Goal: Task Accomplishment & Management: Use online tool/utility

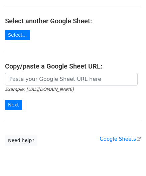
scroll to position [67, 0]
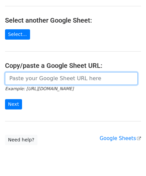
click at [21, 76] on input "url" at bounding box center [71, 78] width 132 height 13
paste input "[URL][DOMAIN_NAME]"
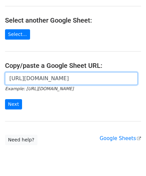
scroll to position [0, 156]
type input "[URL][DOMAIN_NAME]"
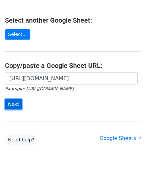
click at [11, 102] on input "Next" at bounding box center [13, 104] width 17 height 10
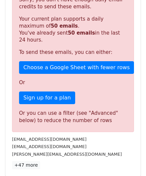
scroll to position [225, 0]
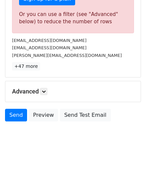
click at [49, 91] on h5 "Advanced" at bounding box center [73, 91] width 122 height 7
click at [46, 90] on icon at bounding box center [44, 92] width 4 height 4
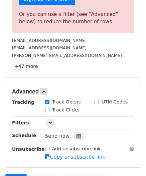
click at [69, 134] on div "Send now" at bounding box center [84, 136] width 78 height 9
click at [76, 134] on icon at bounding box center [78, 136] width 4 height 5
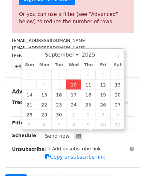
type input "[DATE] 12:00"
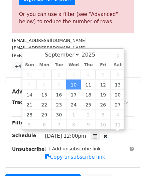
scroll to position [0, 0]
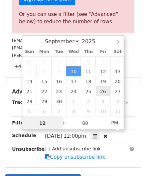
paste input "6"
type input "6"
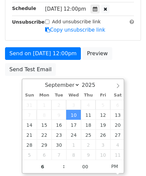
type input "[DATE] 18:00"
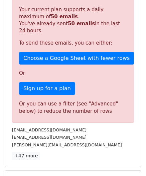
scroll to position [306, 0]
